Goal: Transaction & Acquisition: Purchase product/service

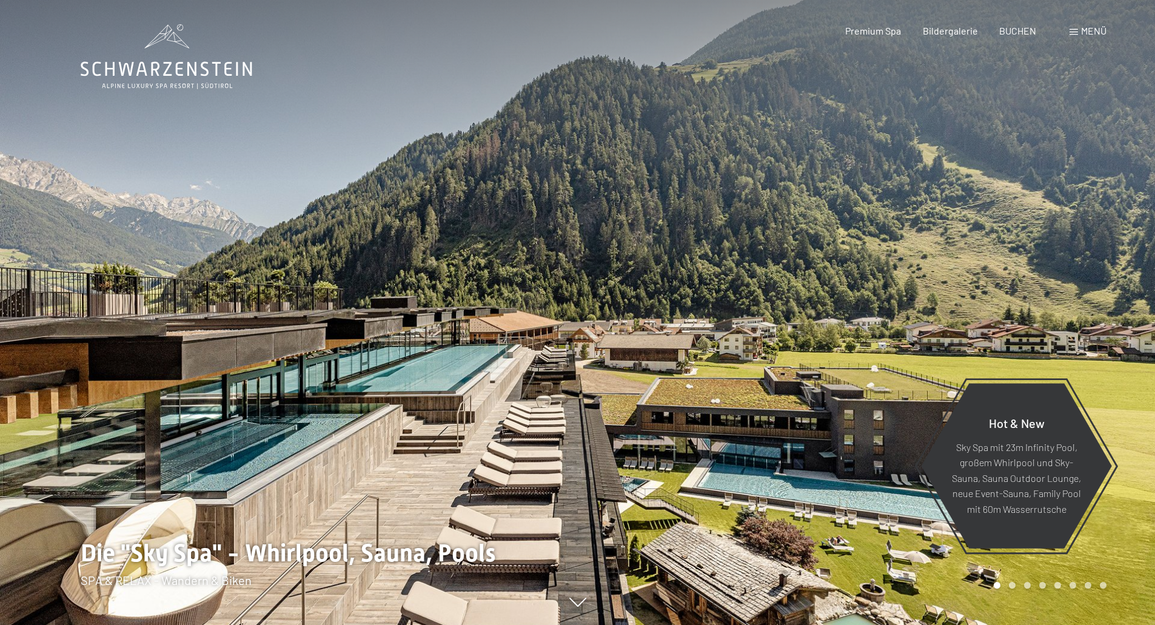
click at [1081, 30] on span "Menü" at bounding box center [1093, 31] width 25 height 12
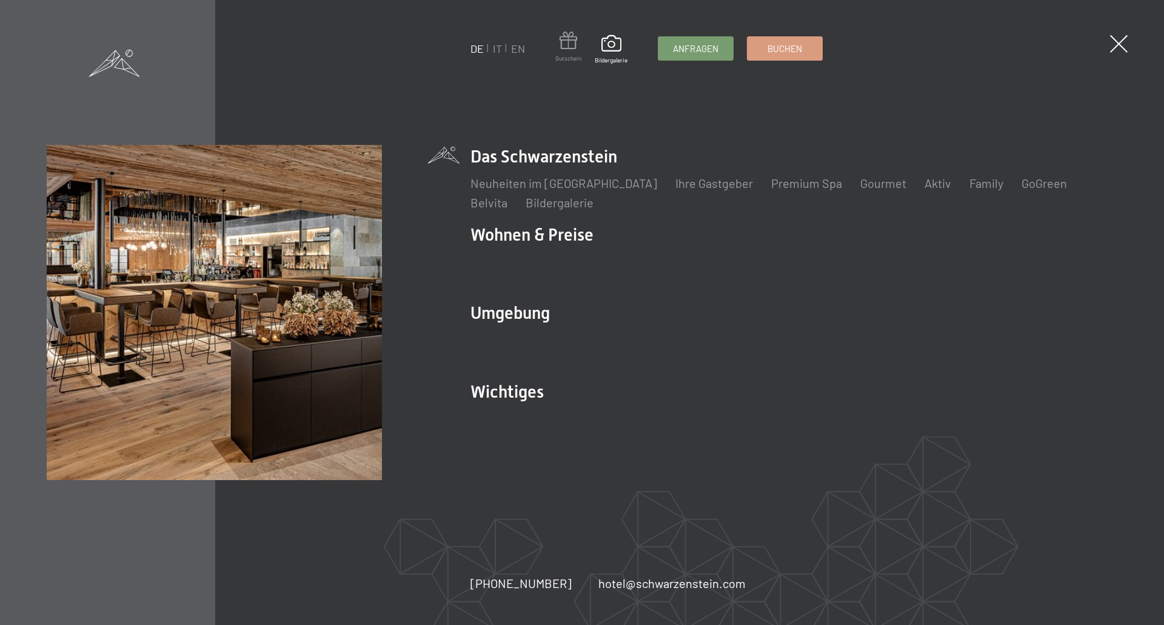
click at [568, 43] on span at bounding box center [568, 43] width 26 height 22
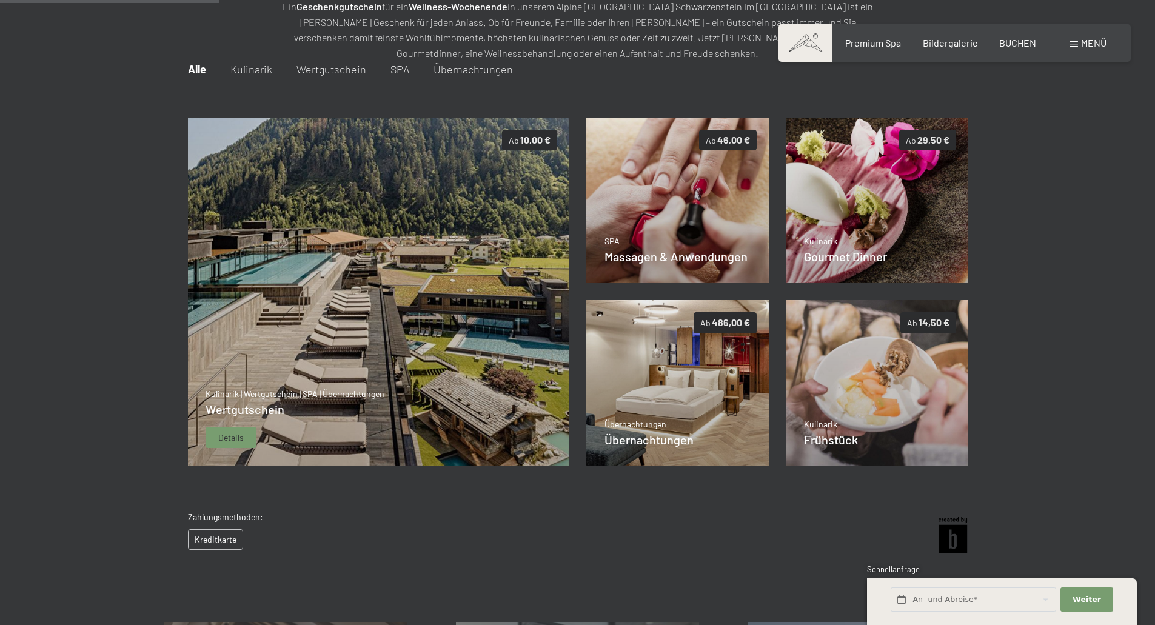
click at [411, 281] on img at bounding box center [378, 292] width 382 height 349
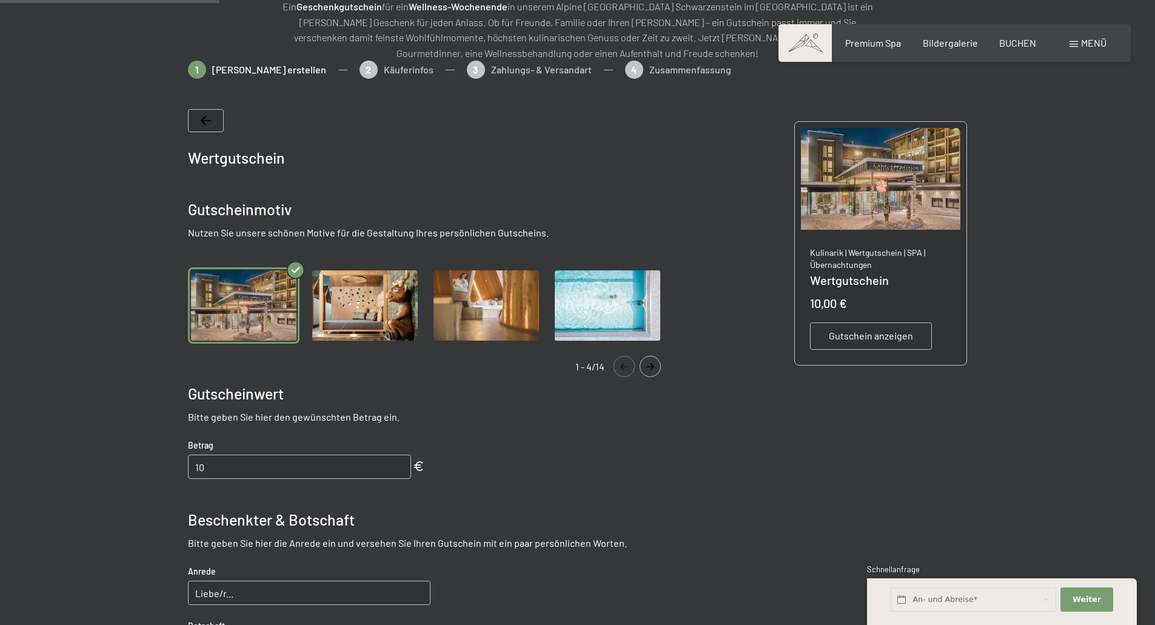
click at [378, 303] on img "Gallery" at bounding box center [365, 305] width 112 height 77
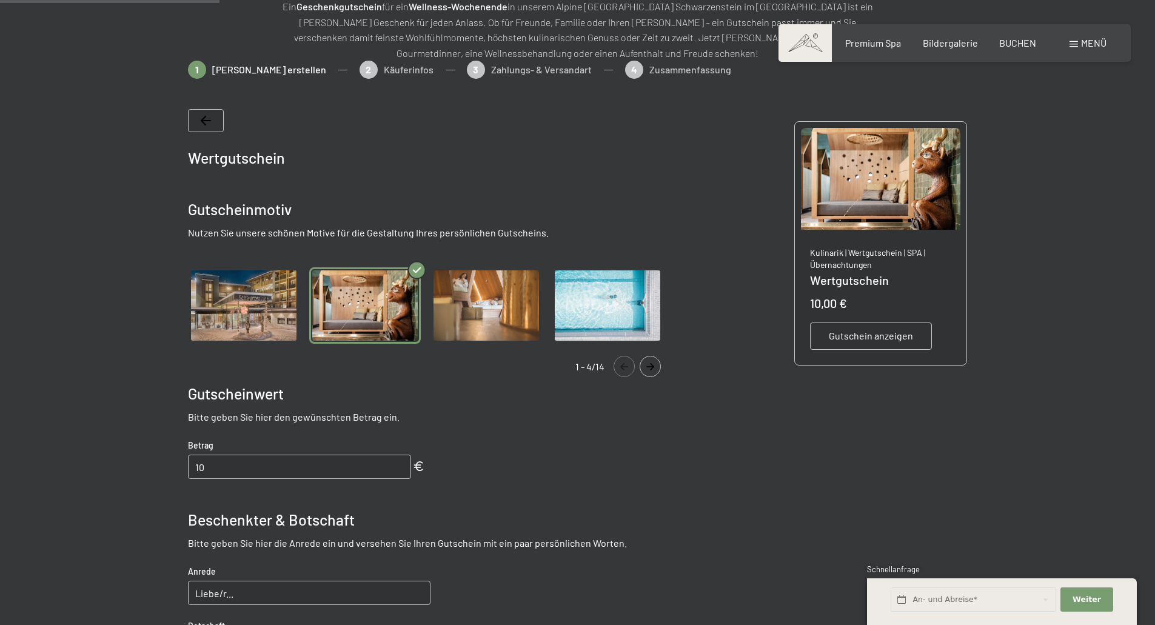
click at [461, 310] on img "Gallery" at bounding box center [486, 305] width 112 height 77
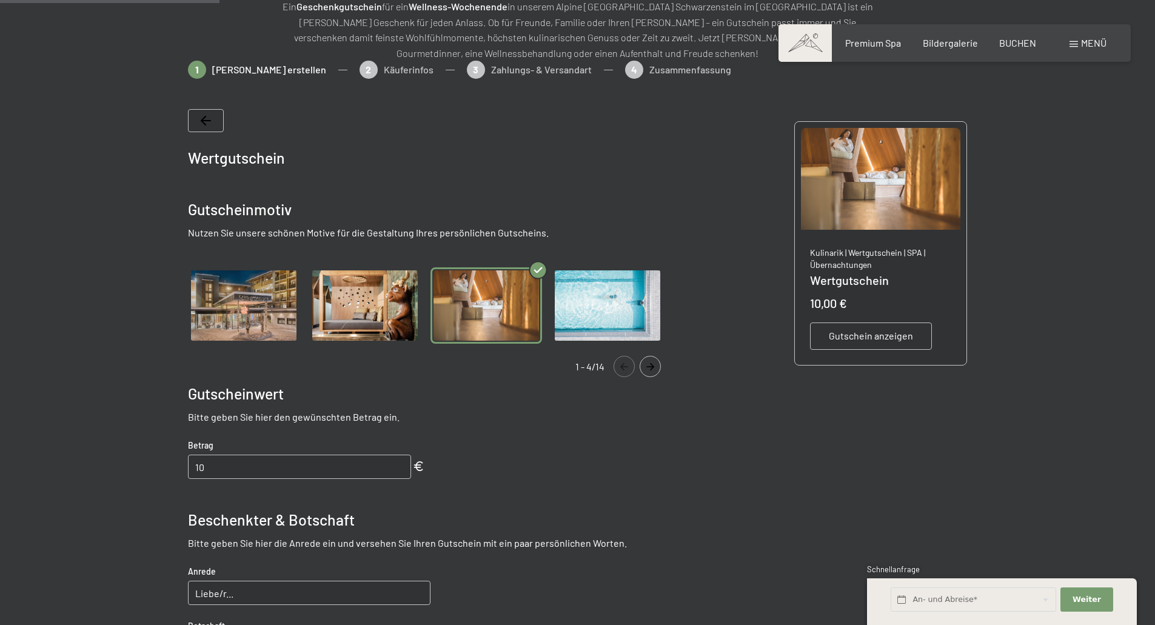
click at [564, 310] on img "Gallery" at bounding box center [608, 305] width 112 height 77
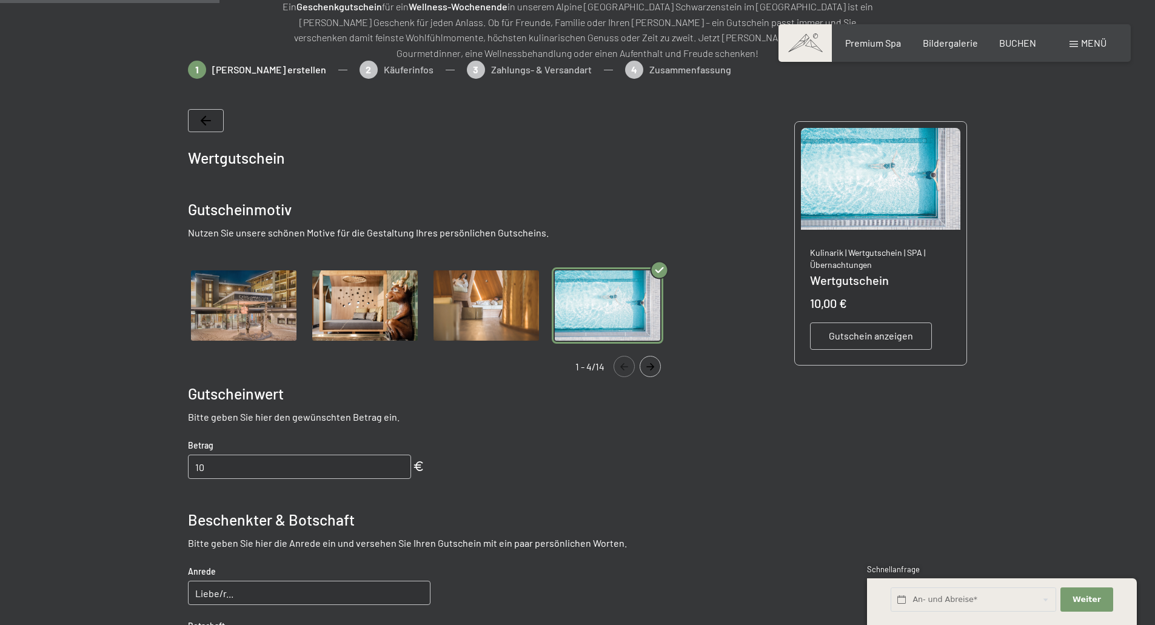
click at [616, 312] on img "Gallery" at bounding box center [608, 305] width 112 height 77
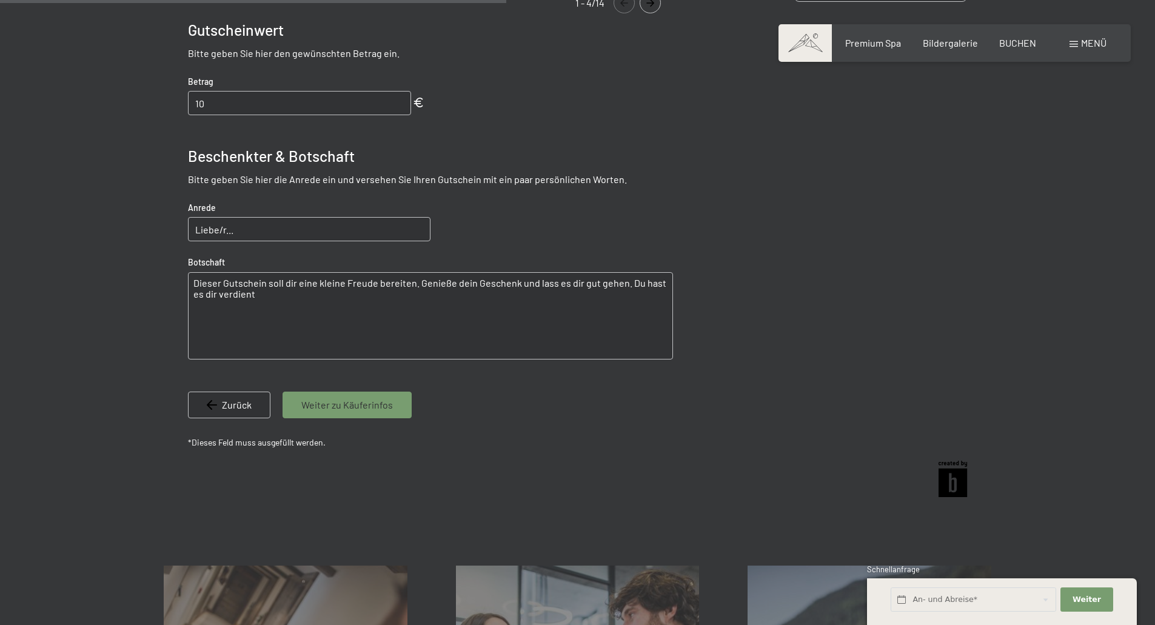
scroll to position [176, 0]
